Goal: Check status: Check status

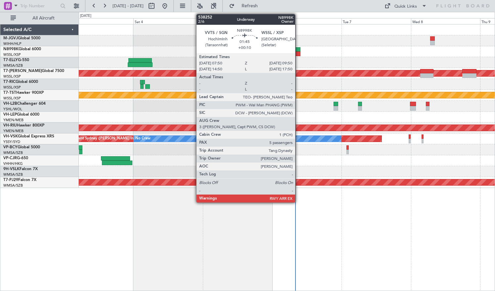
click at [298, 49] on div at bounding box center [297, 49] width 6 height 5
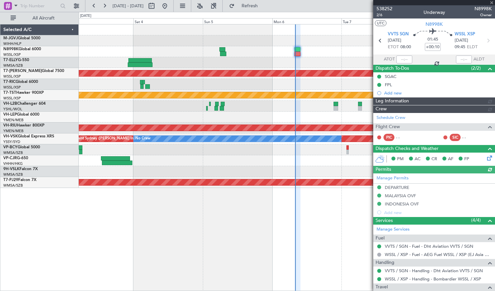
type input "[PERSON_NAME] (LEU)"
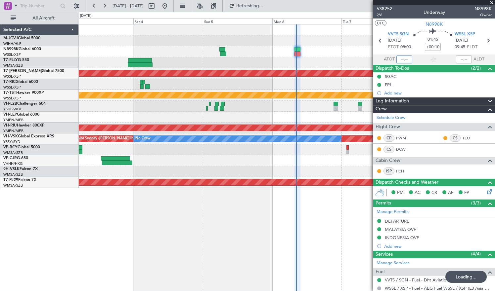
click at [400, 61] on input "text" at bounding box center [404, 60] width 16 height 8
type input "08"
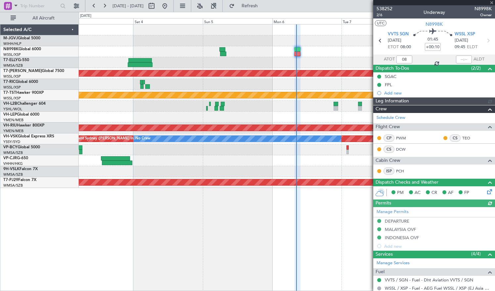
type input "[PERSON_NAME] (LEU)"
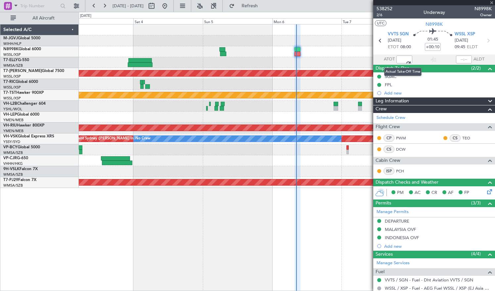
click at [404, 60] on span at bounding box center [404, 60] width 10 height 10
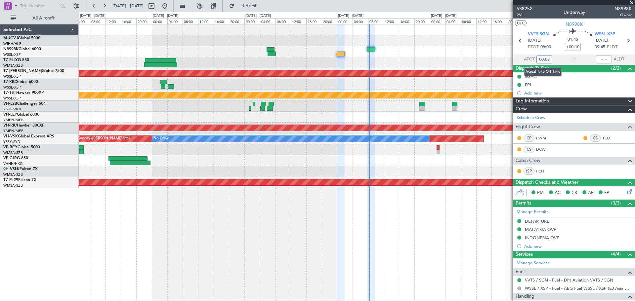
click at [494, 60] on input "00:08" at bounding box center [544, 60] width 16 height 8
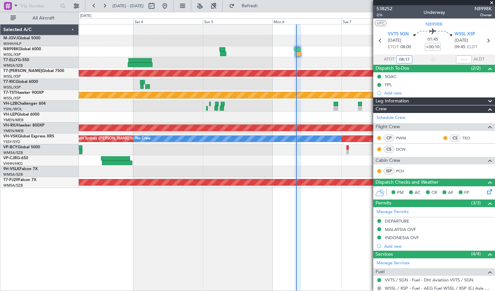
type input "08:17"
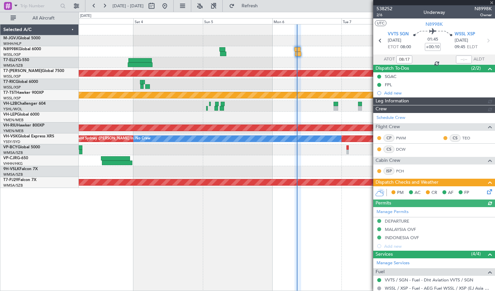
type input "[PERSON_NAME] (LEU)"
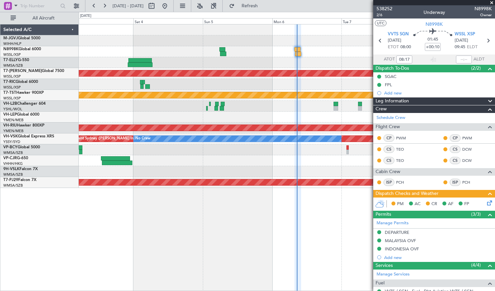
click at [277, 54] on div at bounding box center [287, 51] width 416 height 11
